Goal: Navigation & Orientation: Find specific page/section

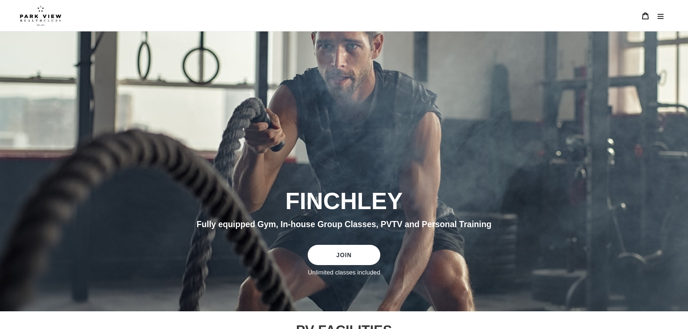
click at [663, 16] on icon "Menu" at bounding box center [661, 16] width 6 height 5
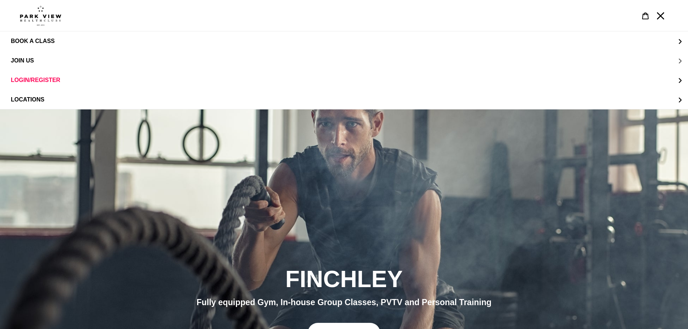
click at [82, 61] on button "JOIN US" at bounding box center [344, 61] width 688 height 20
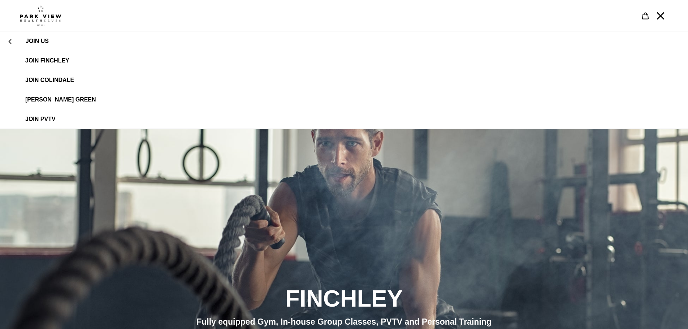
click at [64, 60] on span "JOIN FINCHLEY" at bounding box center [47, 60] width 44 height 7
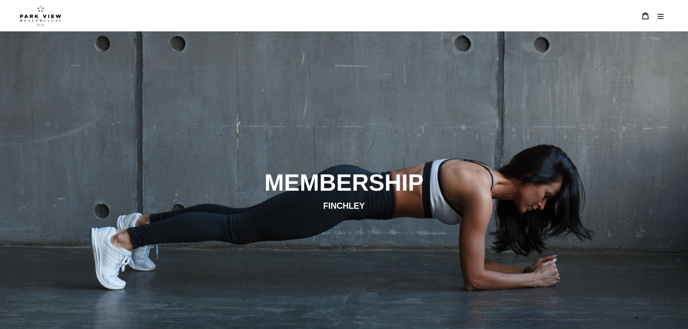
click at [60, 23] on img at bounding box center [41, 15] width 42 height 20
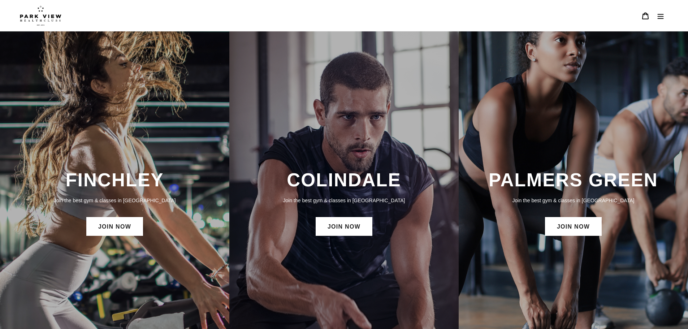
click at [659, 15] on icon "Menu" at bounding box center [660, 15] width 7 height 7
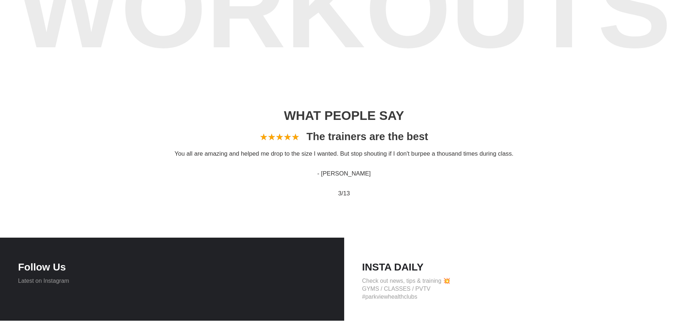
scroll to position [939, 0]
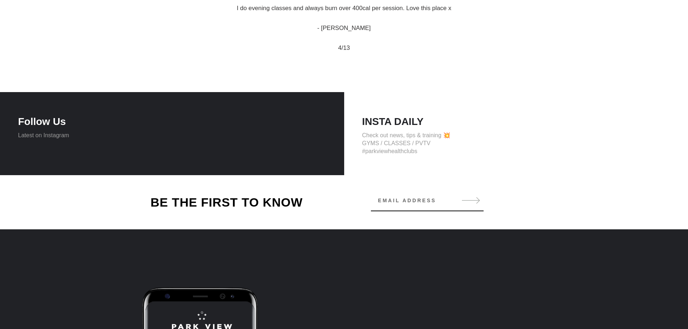
click at [374, 148] on p "Check out news, tips & training 💥 GYMS / CLASSES / PVTV #parkviewhealthclubs" at bounding box center [516, 143] width 308 height 24
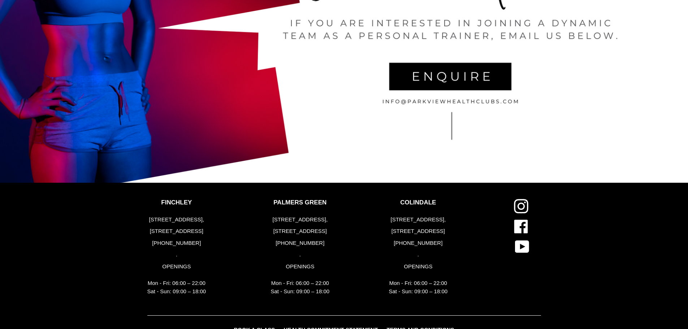
scroll to position [1748, 0]
